Goal: Information Seeking & Learning: Understand process/instructions

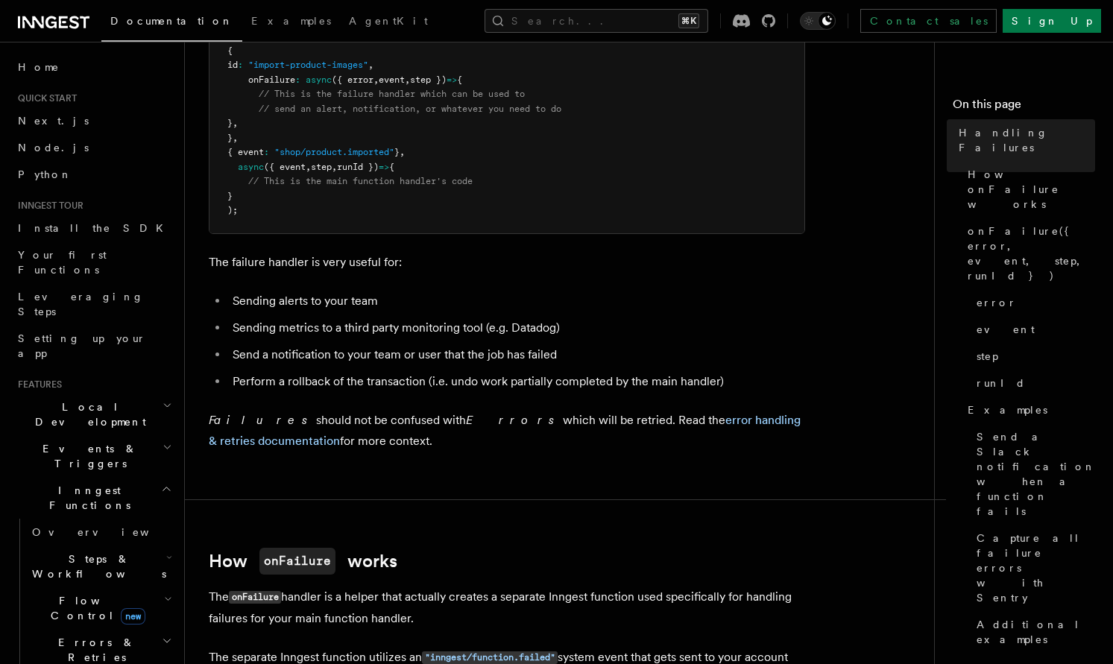
scroll to position [242, 0]
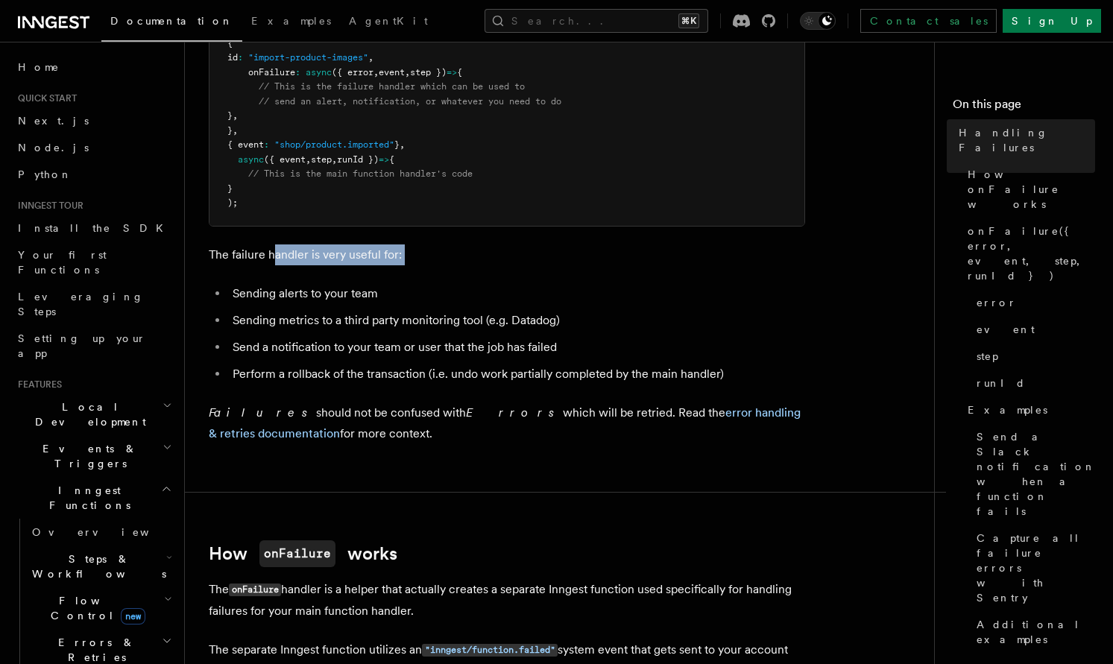
drag, startPoint x: 276, startPoint y: 253, endPoint x: 414, endPoint y: 266, distance: 138.6
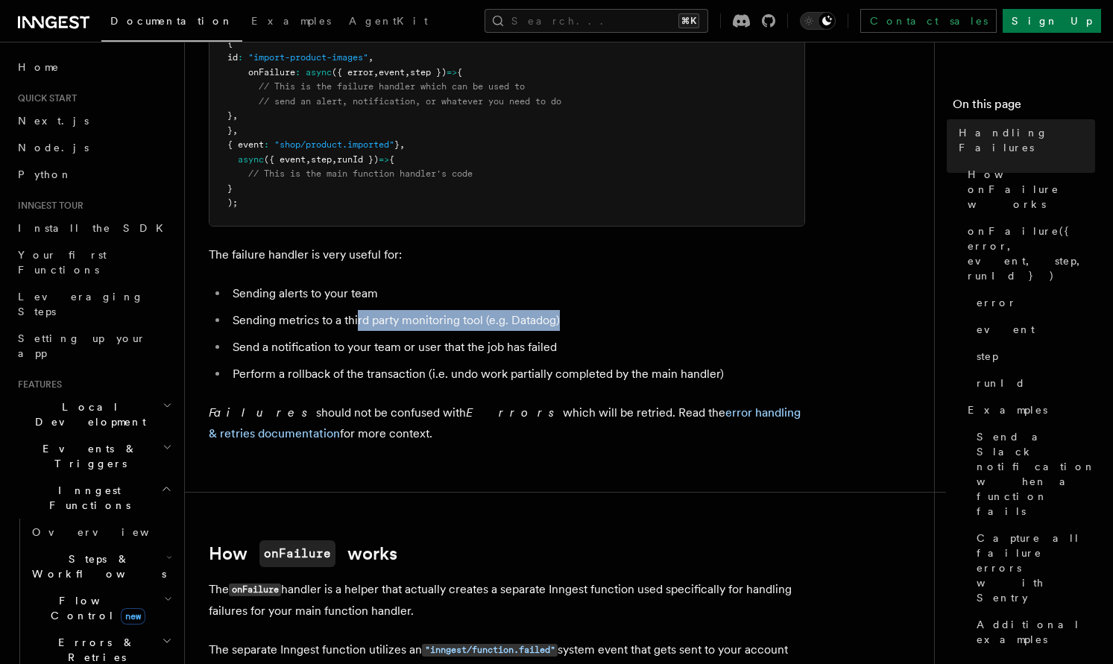
drag, startPoint x: 552, startPoint y: 319, endPoint x: 357, endPoint y: 318, distance: 194.6
click at [356, 319] on li "Sending metrics to a third party monitoring tool (e.g. Datadog)" at bounding box center [516, 320] width 577 height 21
click at [357, 318] on li "Sending metrics to a third party monitoring tool (e.g. Datadog)" at bounding box center [516, 320] width 577 height 21
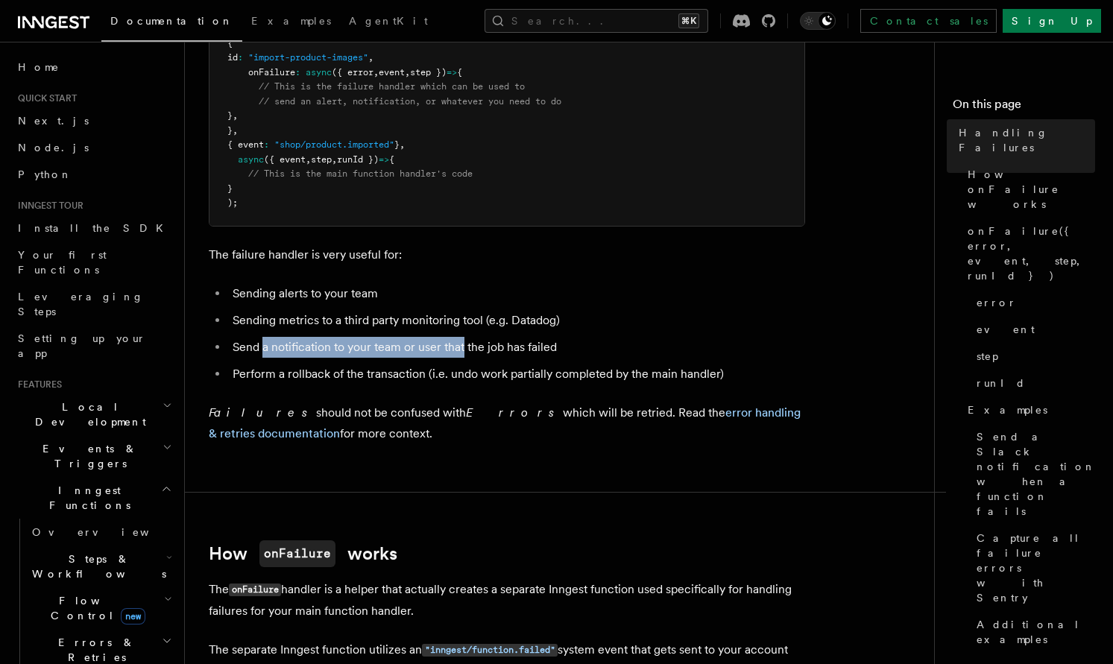
drag, startPoint x: 265, startPoint y: 351, endPoint x: 461, endPoint y: 351, distance: 196.8
click at [461, 351] on li "Send a notification to your team or user that the job has failed" at bounding box center [516, 347] width 577 height 21
drag, startPoint x: 551, startPoint y: 350, endPoint x: 395, endPoint y: 350, distance: 155.8
click at [395, 350] on li "Send a notification to your team or user that the job has failed" at bounding box center [516, 347] width 577 height 21
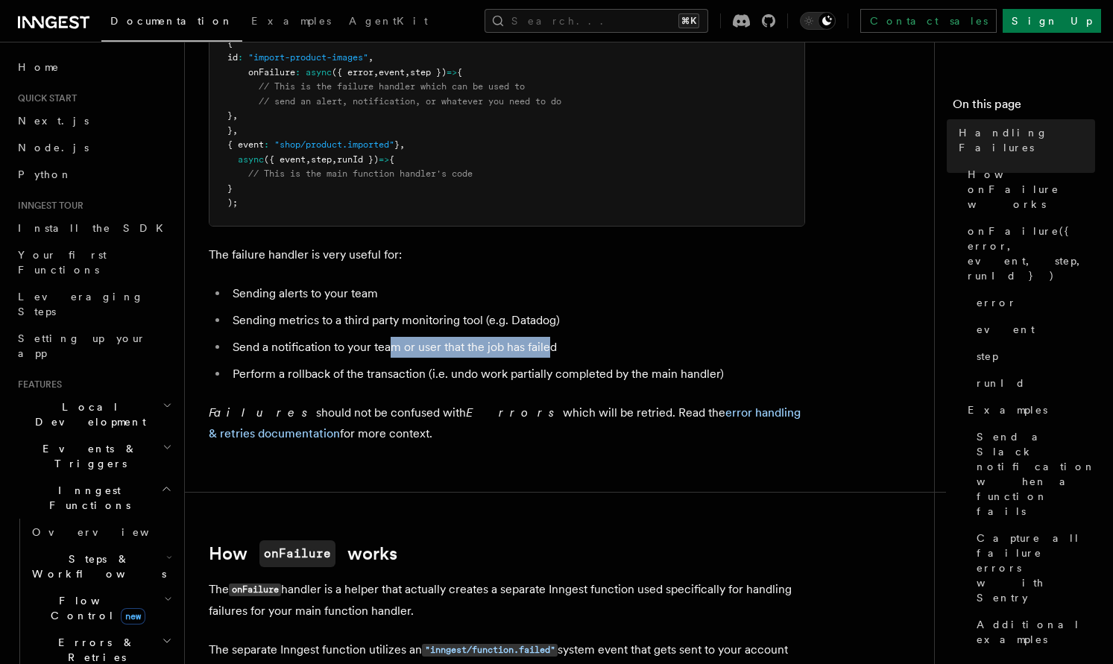
click at [395, 350] on li "Send a notification to your team or user that the job has failed" at bounding box center [516, 347] width 577 height 21
drag, startPoint x: 333, startPoint y: 373, endPoint x: 431, endPoint y: 376, distance: 97.7
click at [430, 376] on li "Perform a rollback of the transaction (i.e. undo work partially completed by th…" at bounding box center [516, 374] width 577 height 21
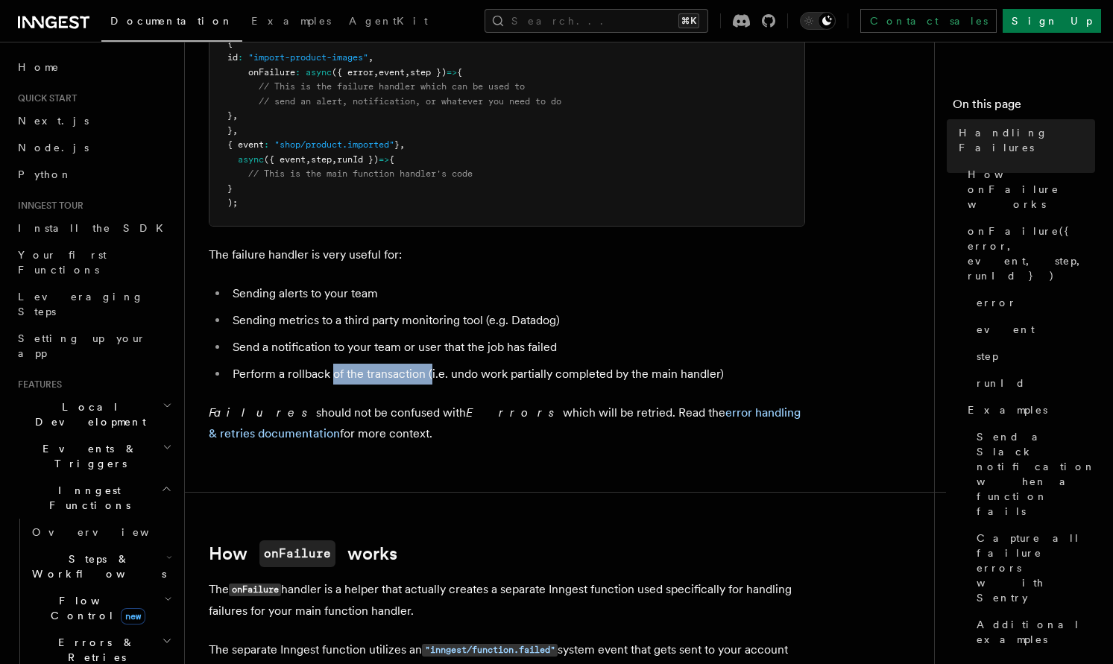
click at [431, 376] on li "Perform a rollback of the transaction (i.e. undo work partially completed by th…" at bounding box center [516, 374] width 577 height 21
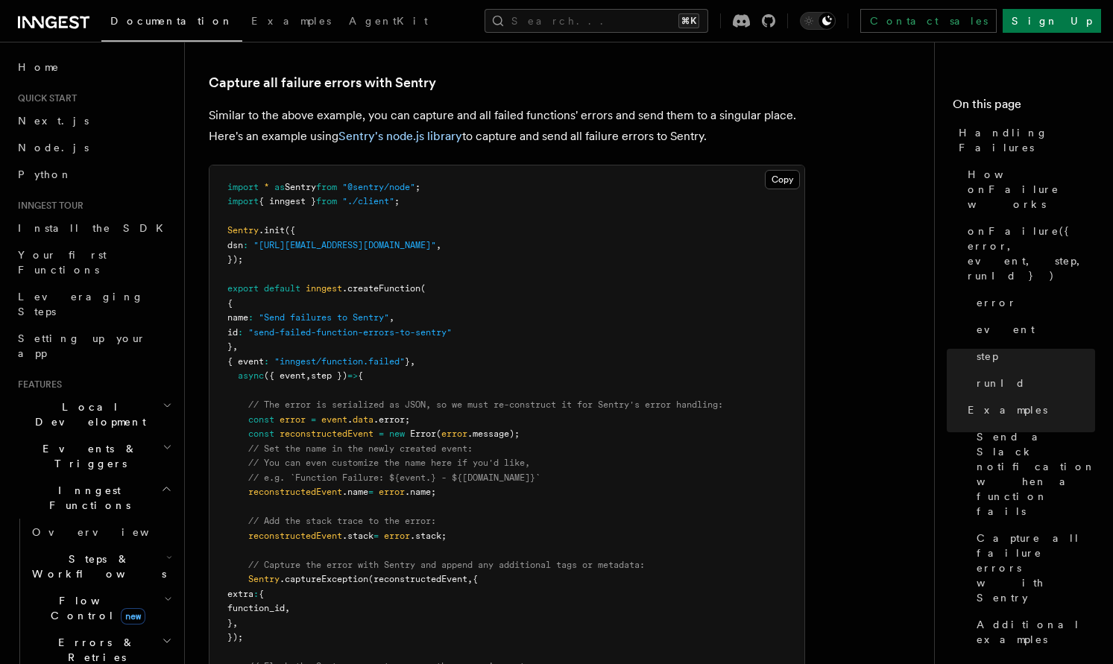
scroll to position [2477, 0]
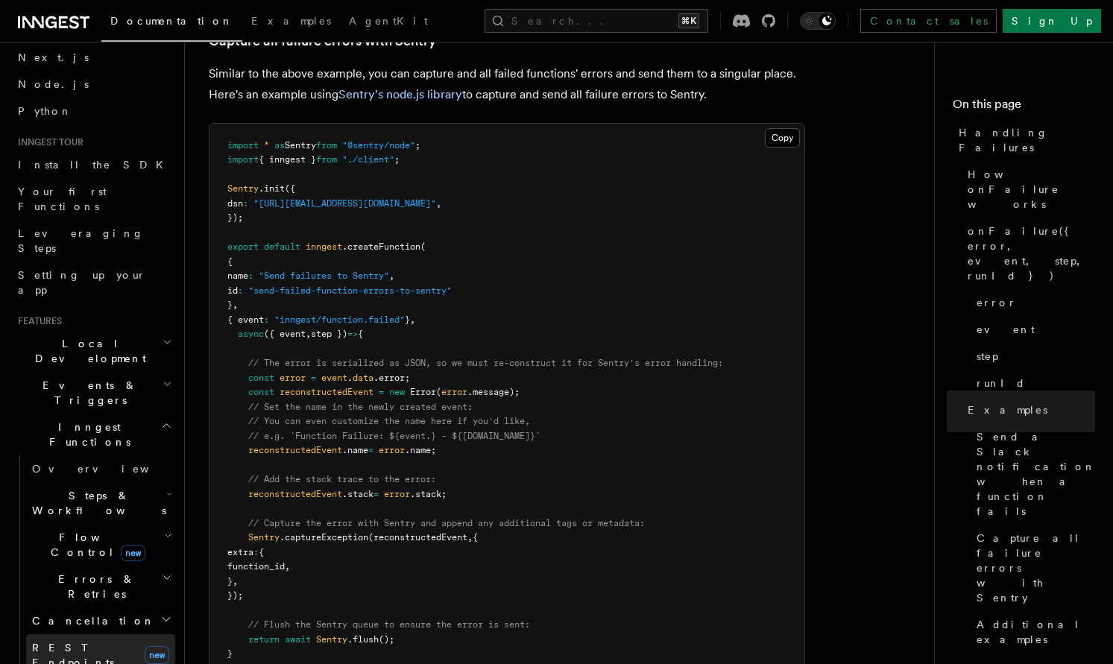
click at [92, 642] on span "REST Endpoints" at bounding box center [73, 655] width 82 height 27
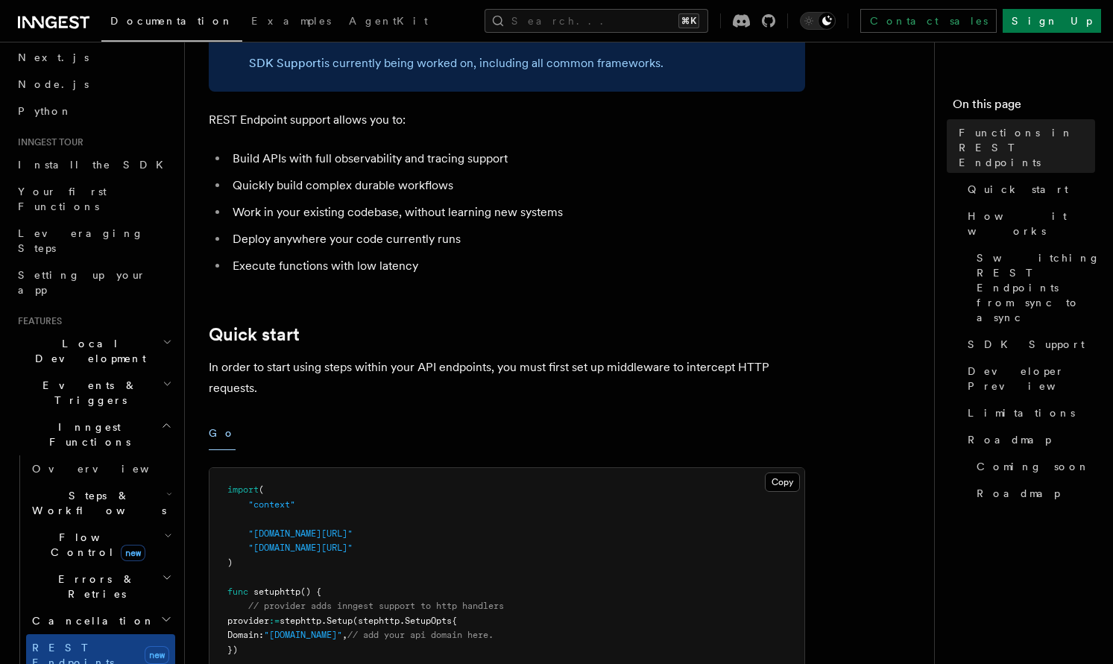
scroll to position [227, 0]
